Goal: Information Seeking & Learning: Learn about a topic

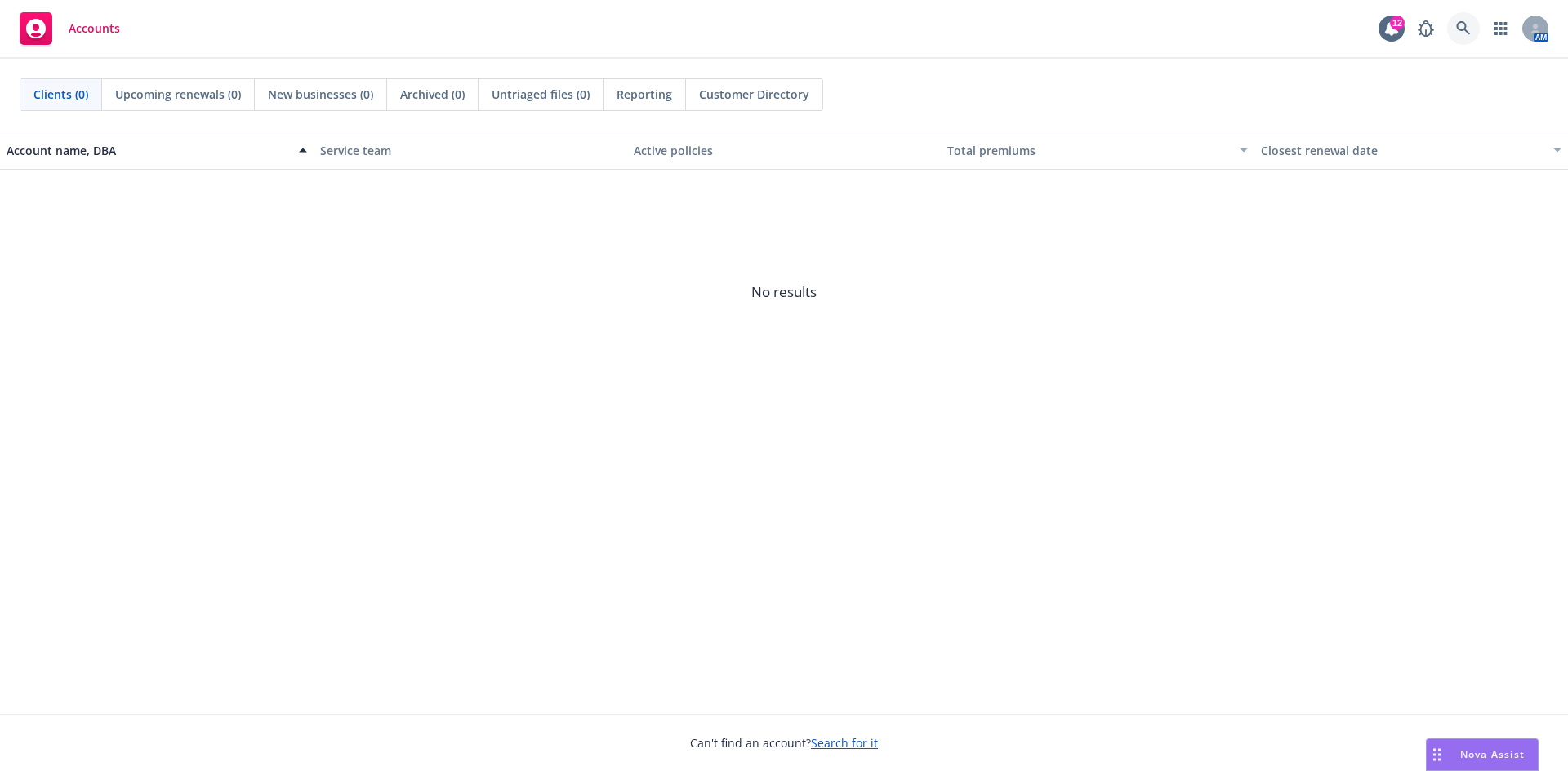
click at [1475, 29] on link at bounding box center [1464, 29] width 33 height 33
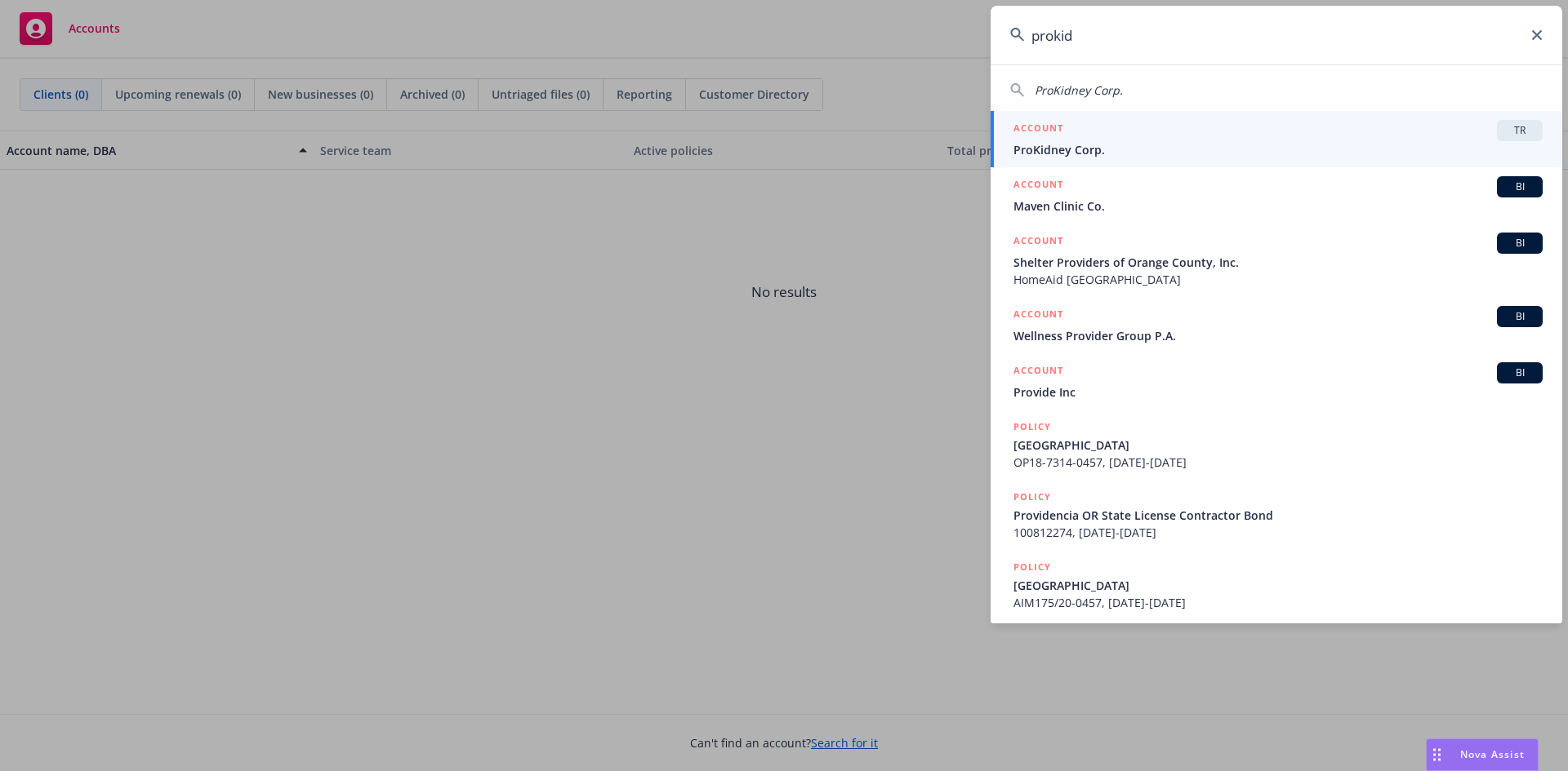
type input "prokid"
click at [1189, 144] on span "ProKidney Corp." at bounding box center [1277, 150] width 529 height 17
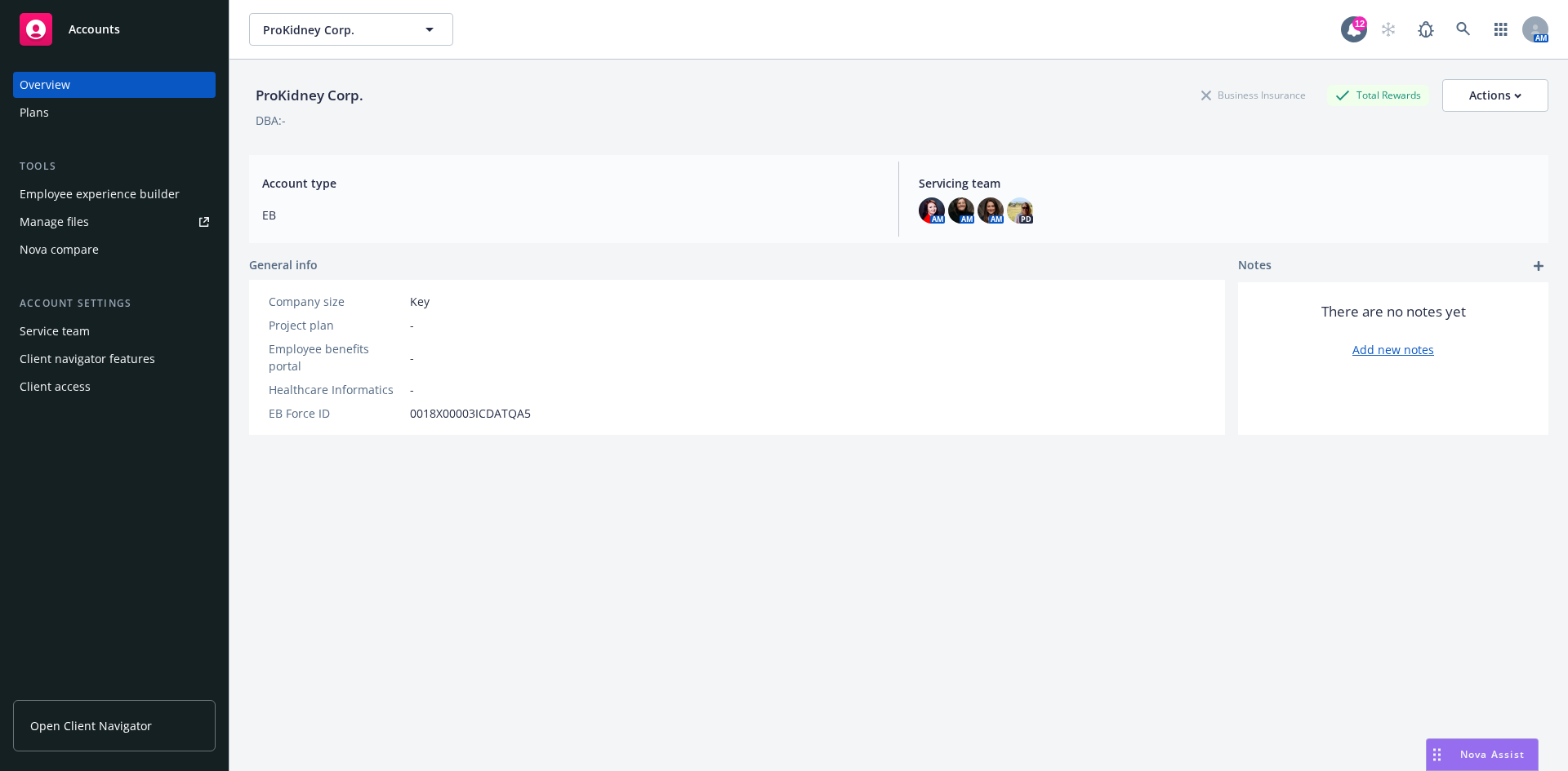
click at [137, 187] on div "Employee experience builder" at bounding box center [99, 193] width 160 height 26
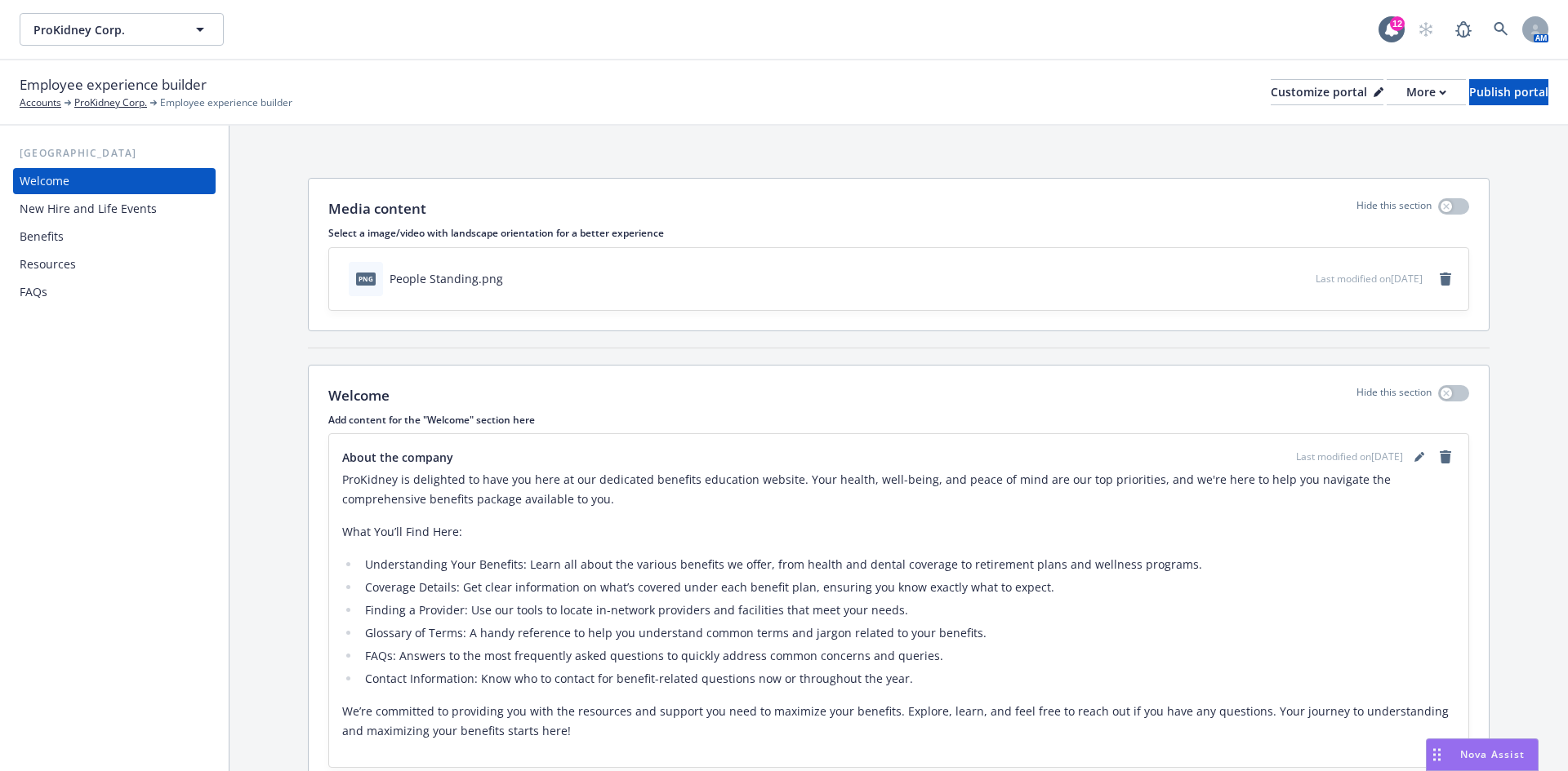
click at [66, 240] on div "Benefits" at bounding box center [114, 236] width 190 height 26
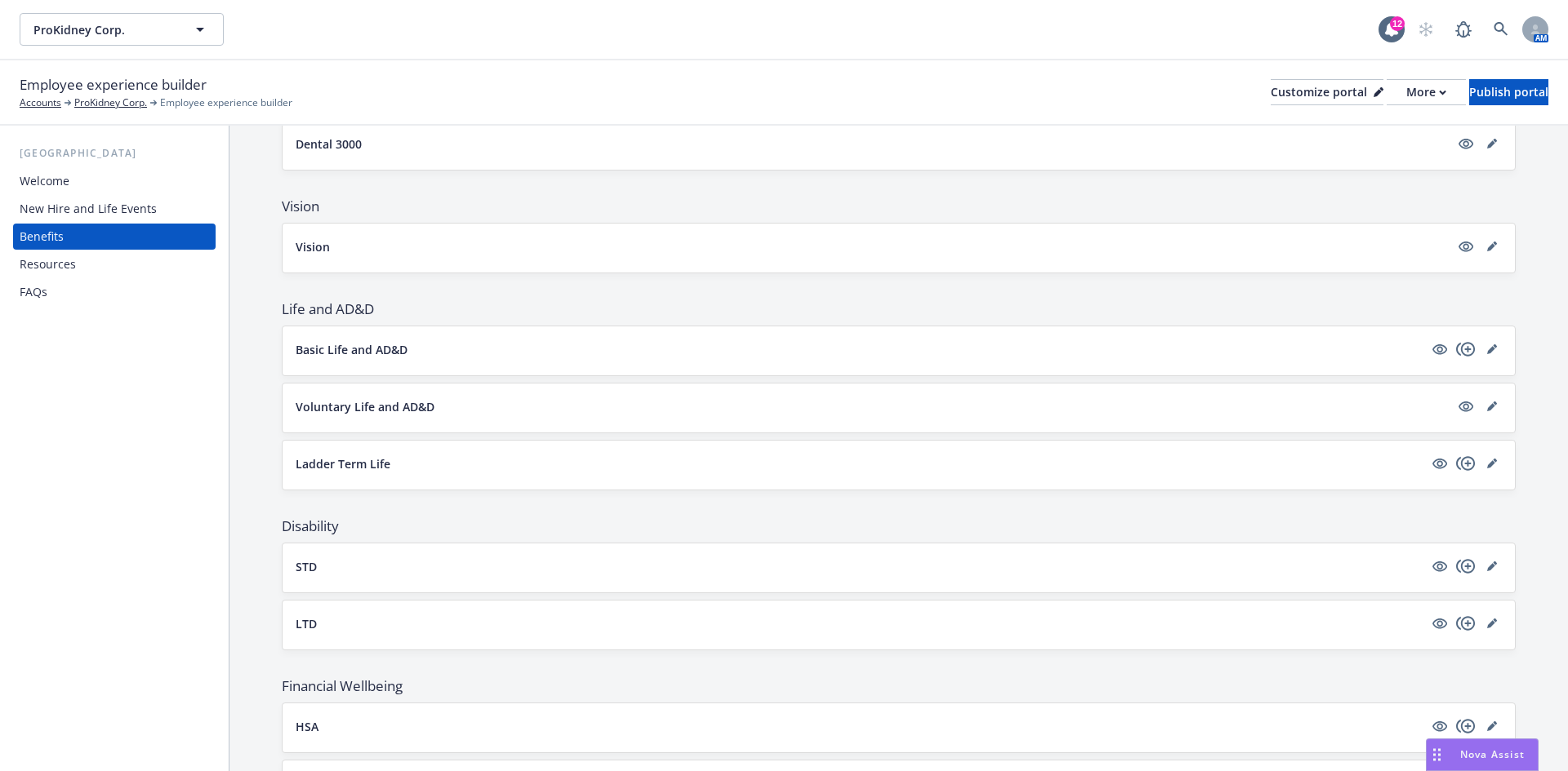
scroll to position [408, 0]
click at [370, 234] on div "Vision" at bounding box center [899, 245] width 1233 height 49
click at [323, 243] on p "Vision" at bounding box center [313, 244] width 35 height 17
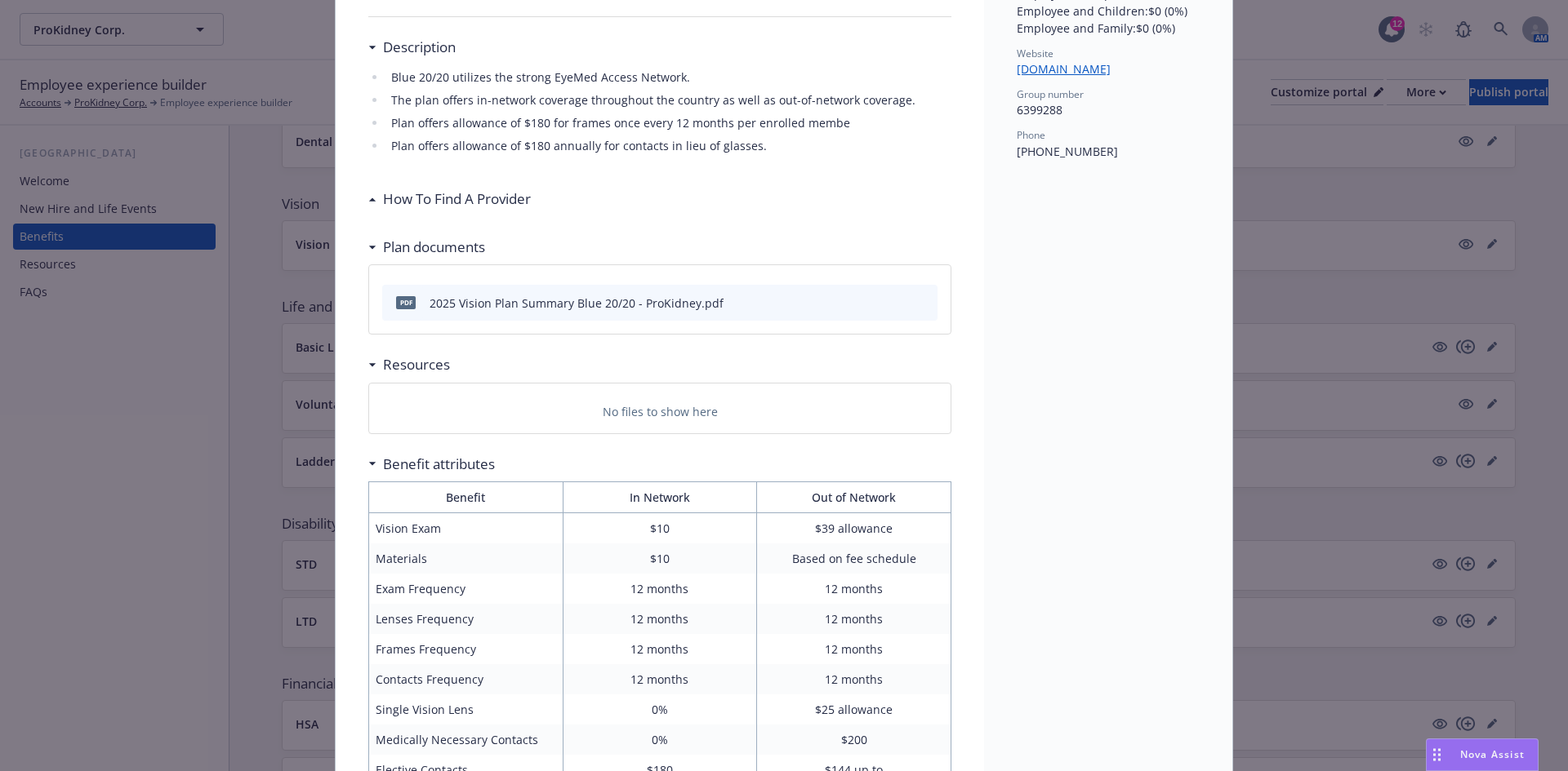
scroll to position [145, 0]
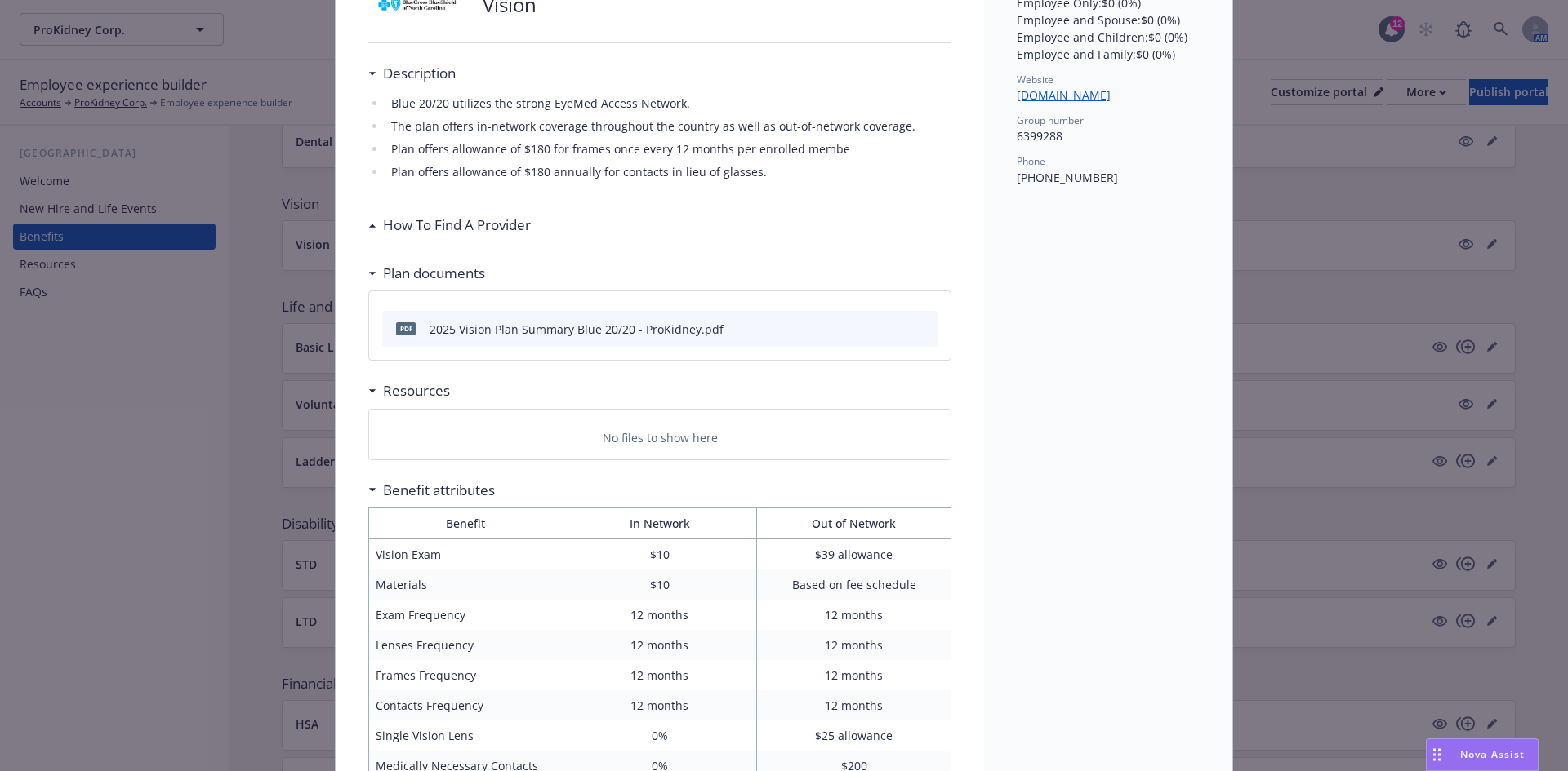
click at [920, 324] on icon "preview file" at bounding box center [922, 328] width 14 height 12
